Goal: Task Accomplishment & Management: Complete application form

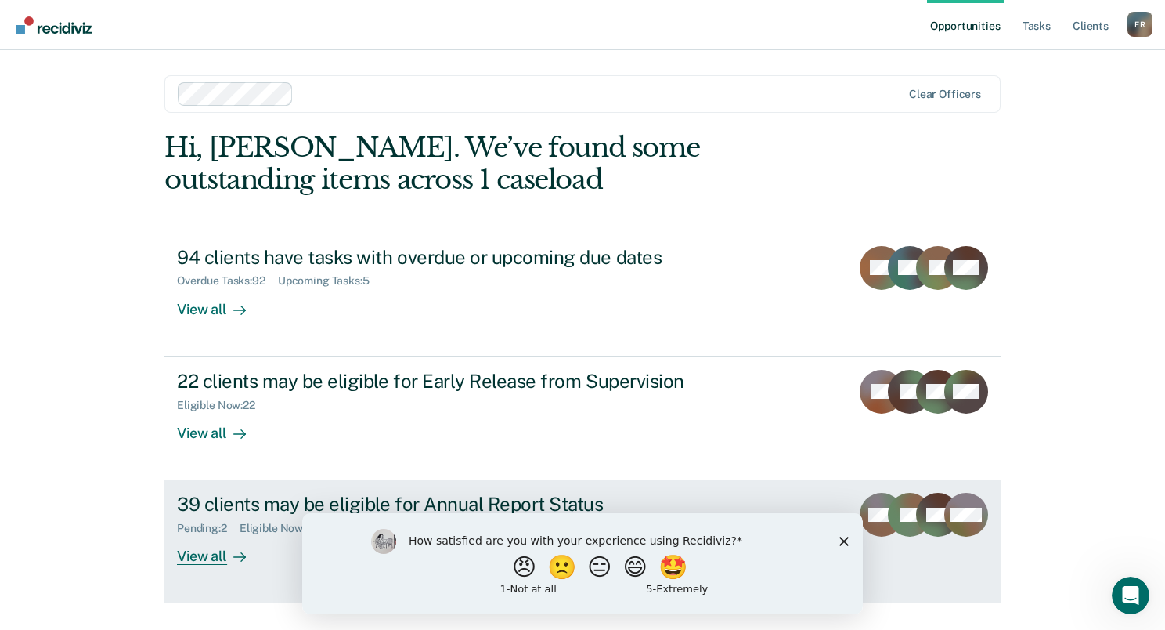
click at [258, 526] on div "Eligible Now : 39" at bounding box center [286, 528] width 92 height 13
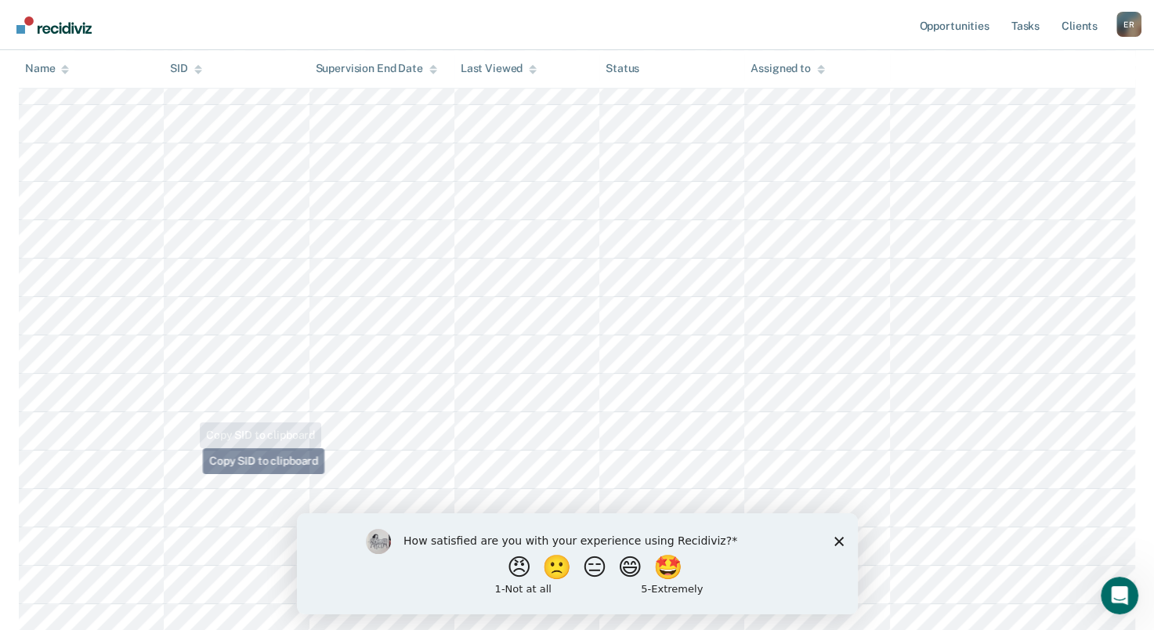
scroll to position [1374, 0]
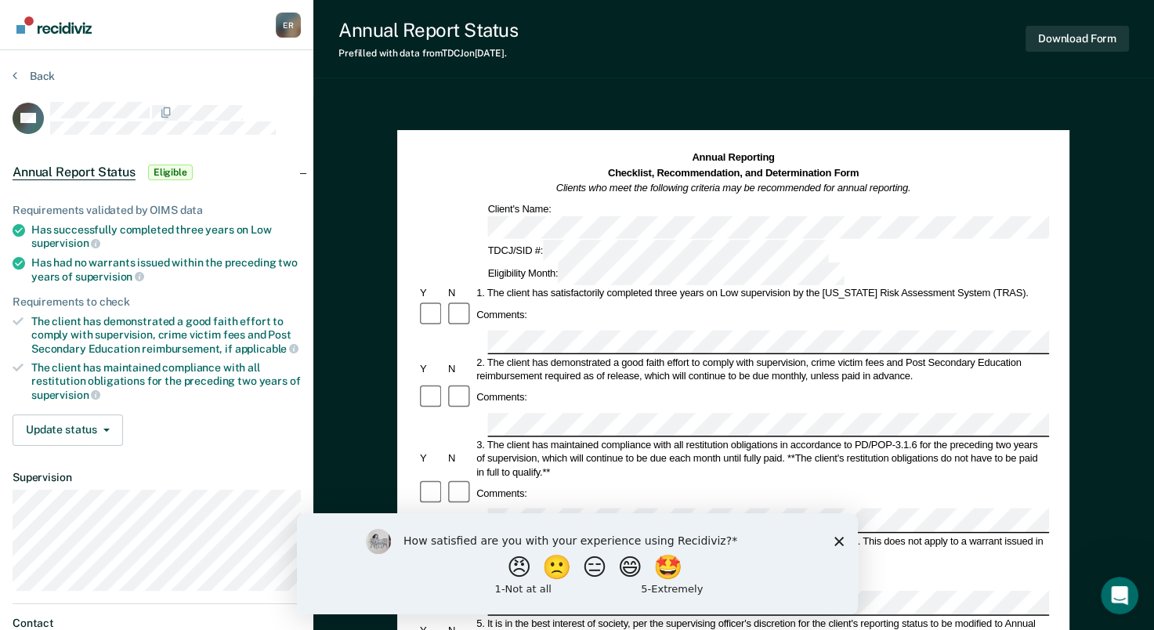
drag, startPoint x: 838, startPoint y: 536, endPoint x: 1135, endPoint y: 1049, distance: 592.7
click at [838, 536] on icon "Close survey" at bounding box center [837, 540] width 9 height 9
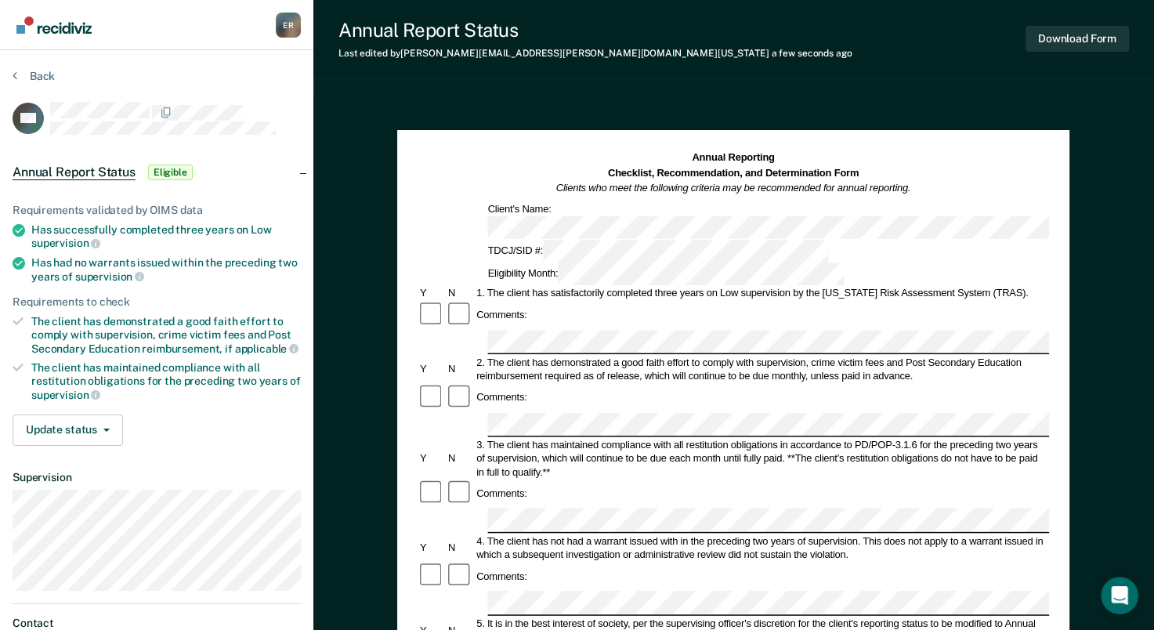
click at [539, 384] on div "Comments:" at bounding box center [732, 398] width 631 height 28
